Goal: Task Accomplishment & Management: Manage account settings

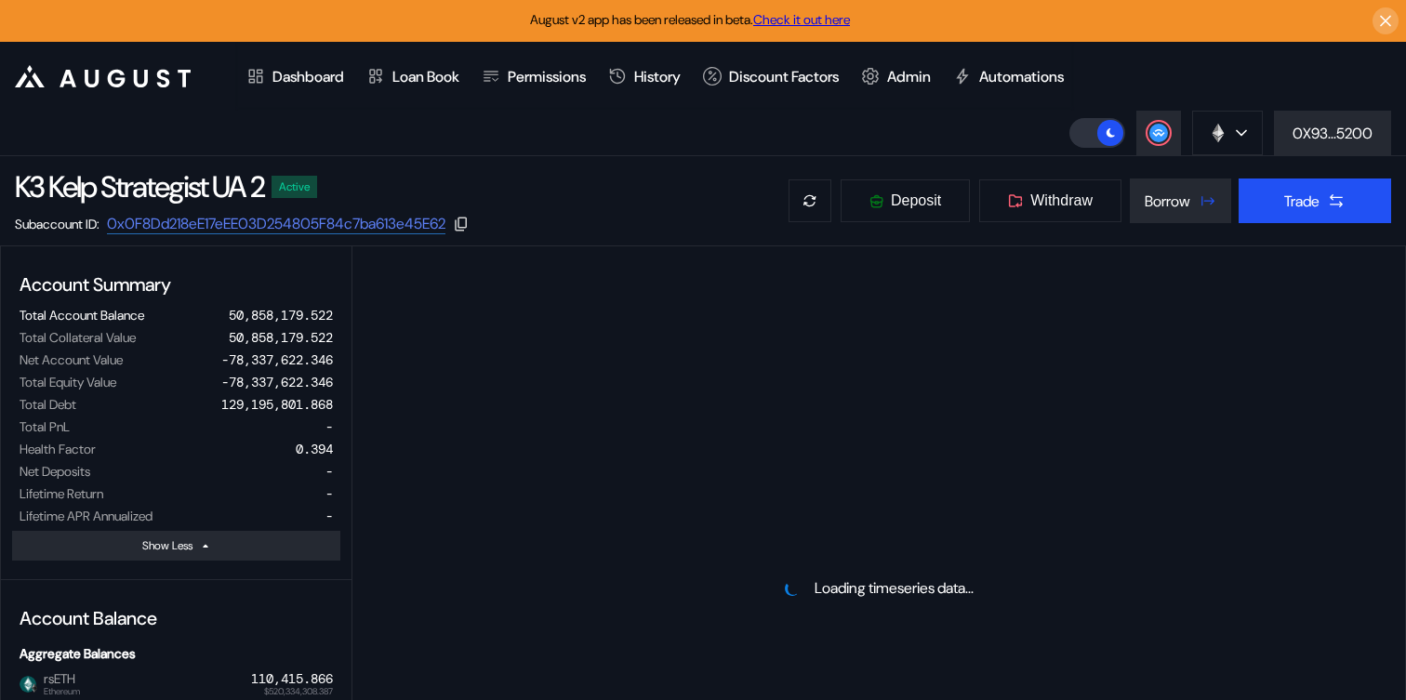
select select "*"
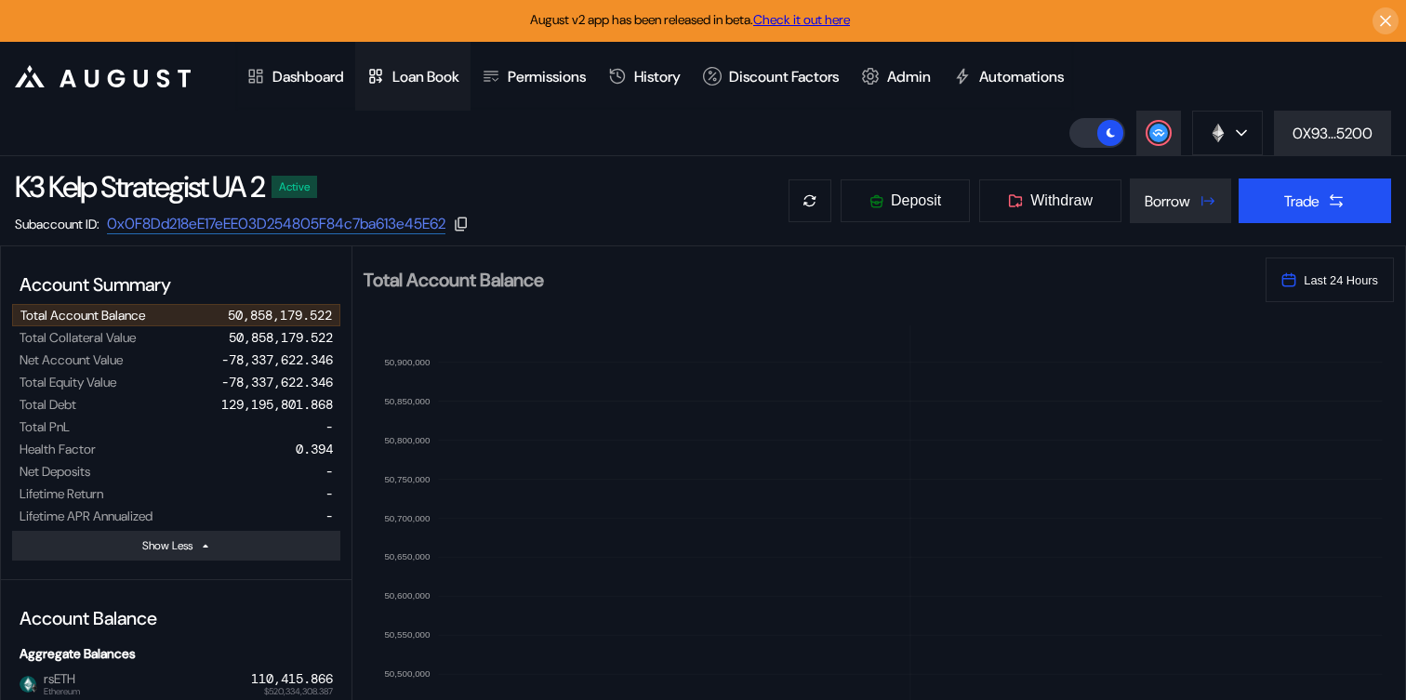
click at [290, 77] on div "Dashboard" at bounding box center [308, 77] width 72 height 20
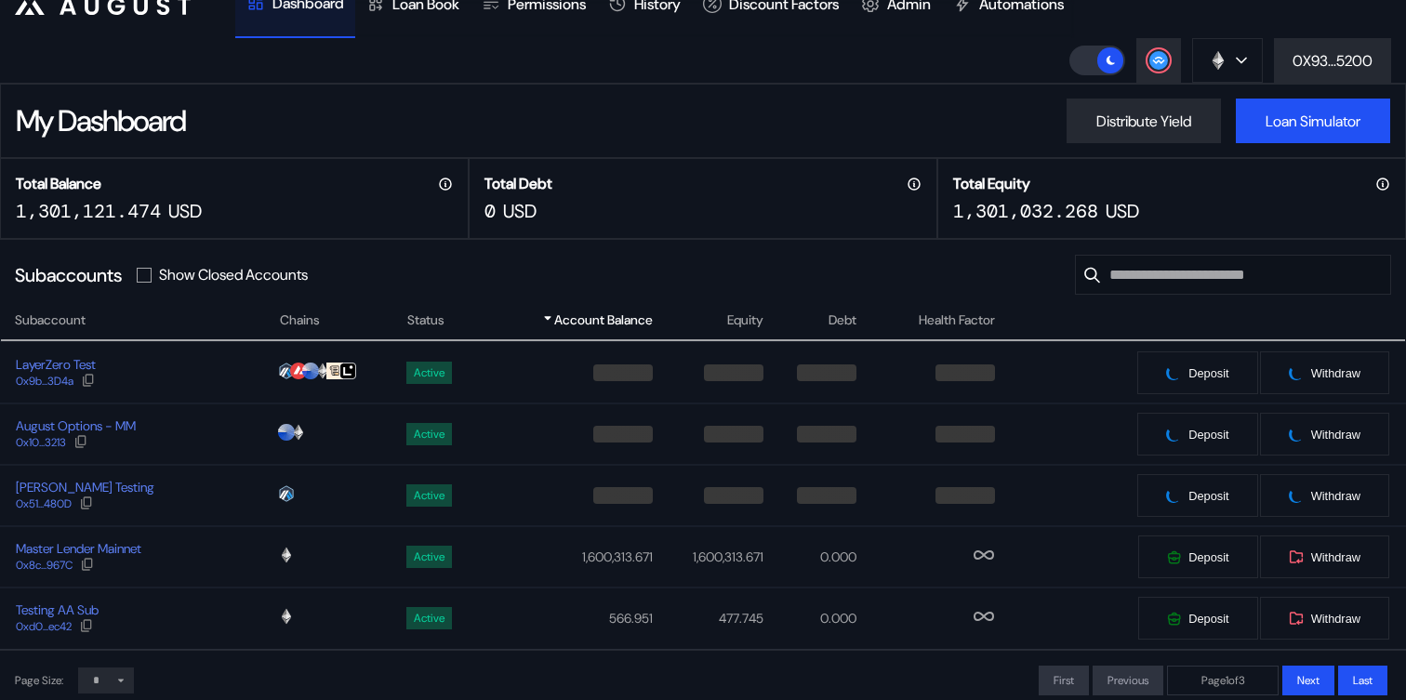
scroll to position [175, 0]
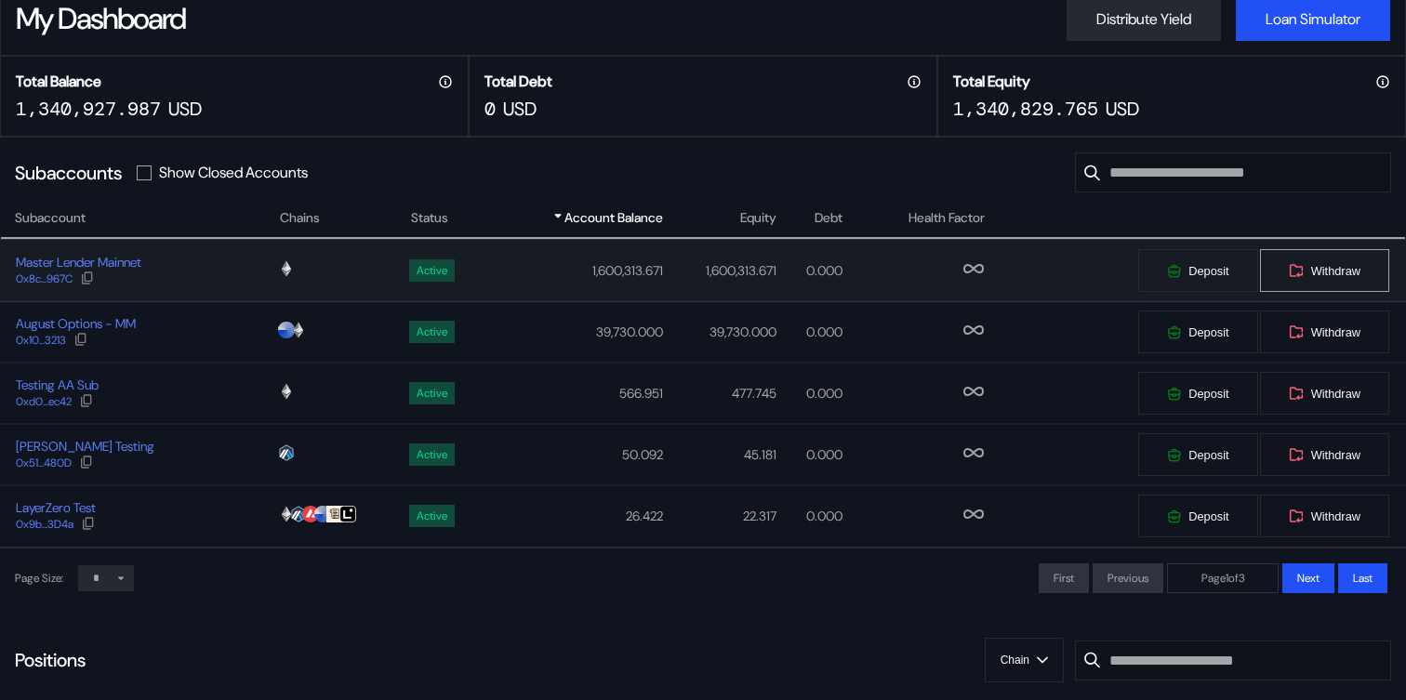
click at [1342, 265] on button "Withdraw" at bounding box center [1324, 270] width 131 height 45
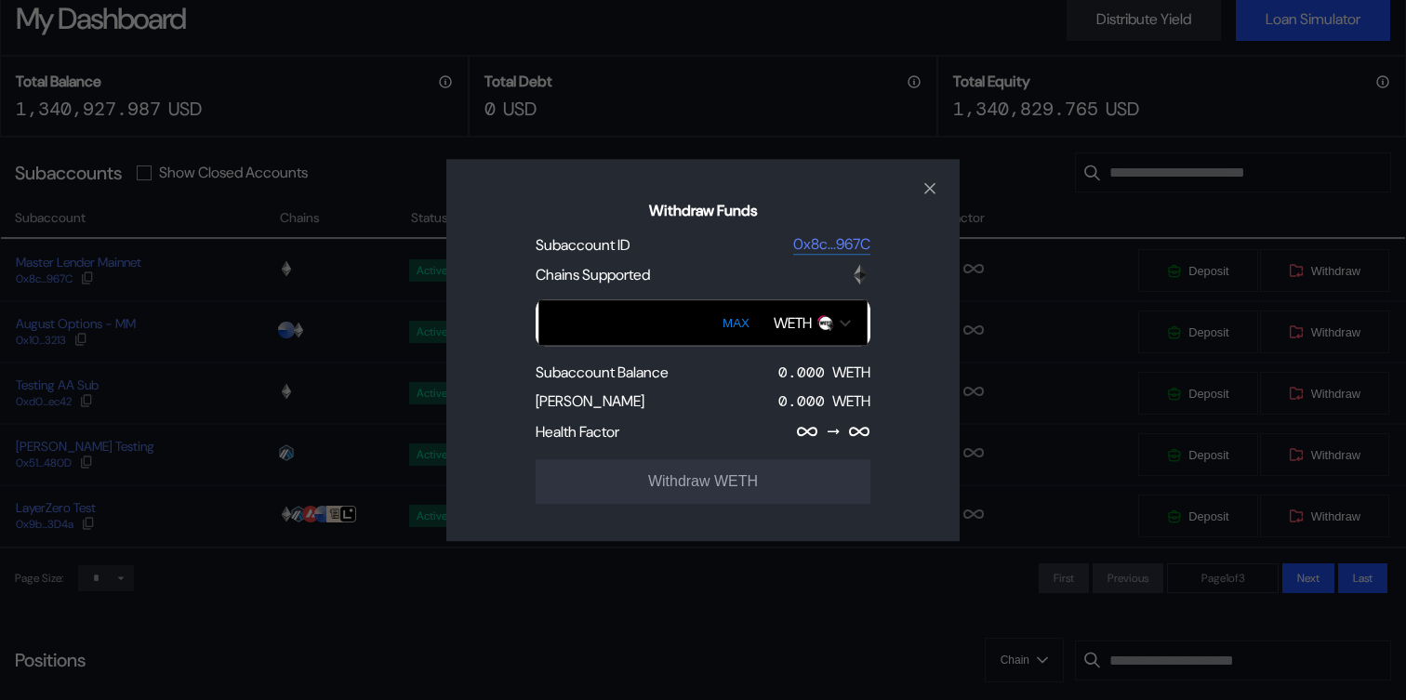
click at [847, 328] on div "WETH" at bounding box center [812, 323] width 96 height 32
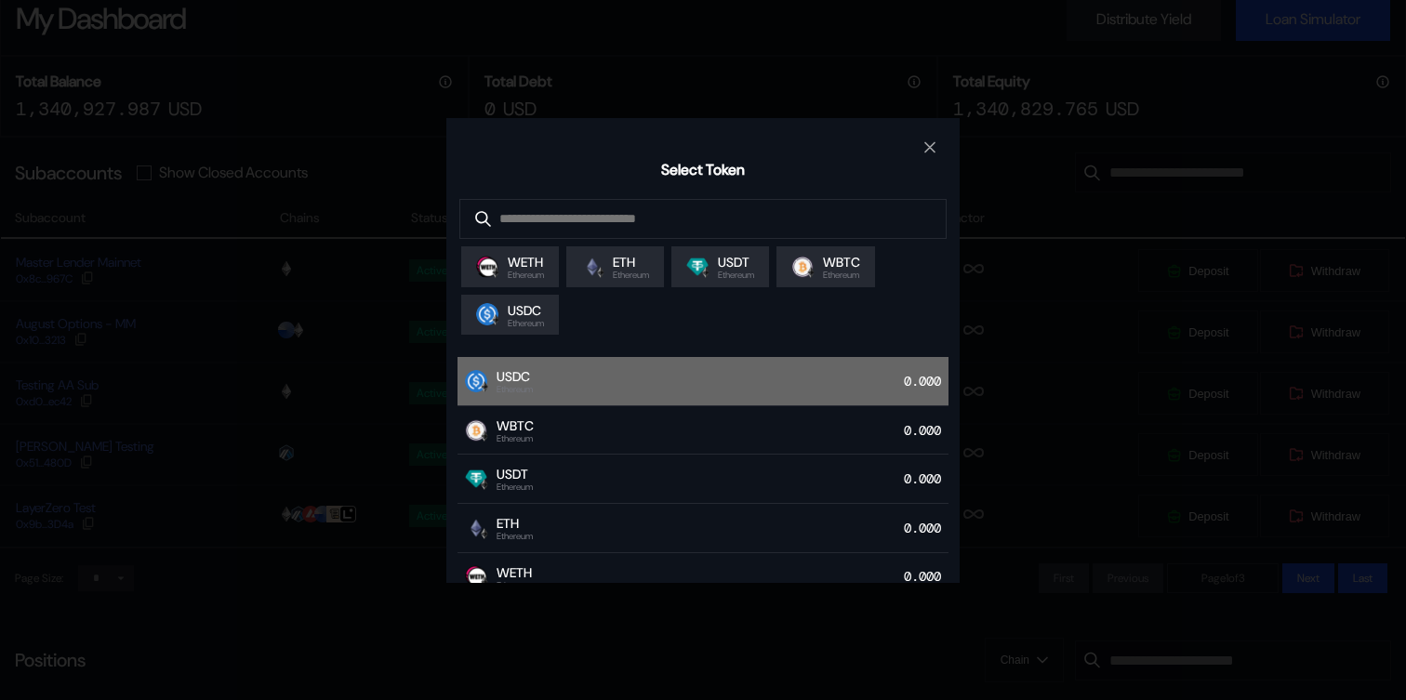
click at [764, 377] on div "USDC Ethereum 0.000" at bounding box center [702, 381] width 491 height 49
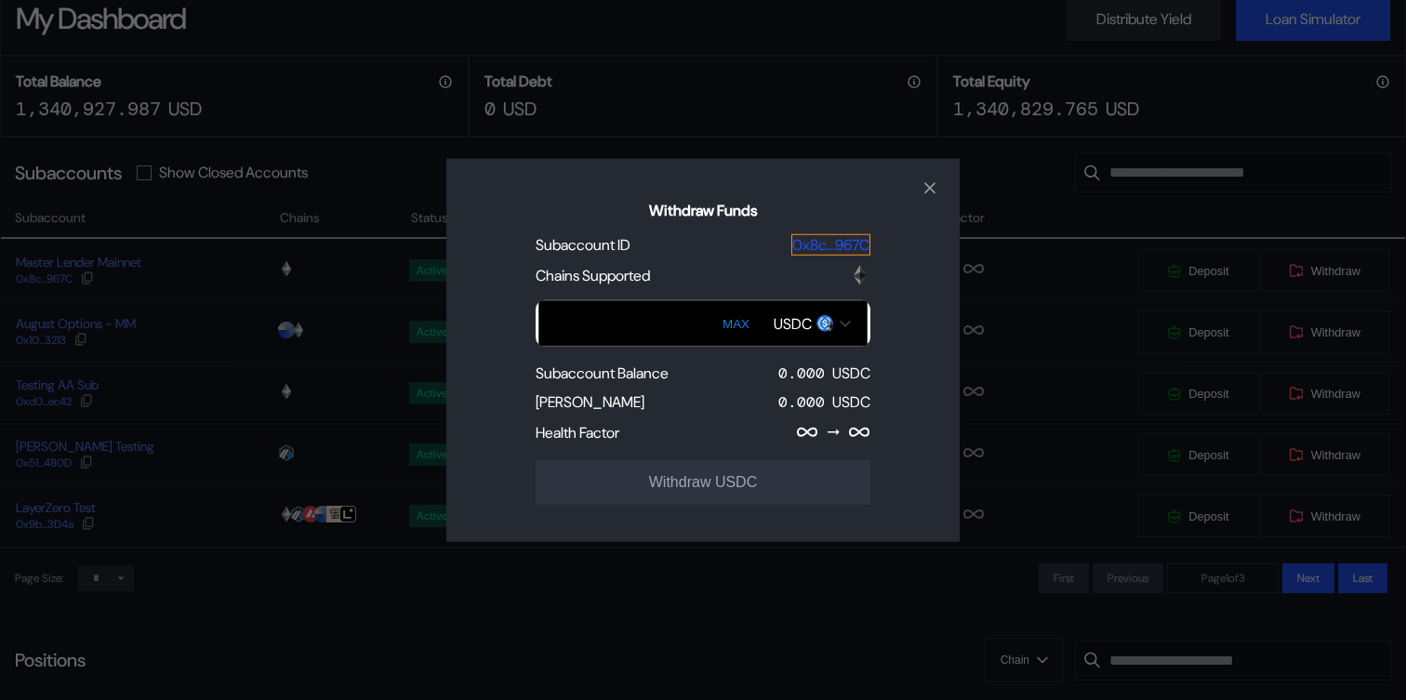
click at [837, 249] on code "0x8c...967C" at bounding box center [830, 245] width 77 height 20
